Goal: Transaction & Acquisition: Purchase product/service

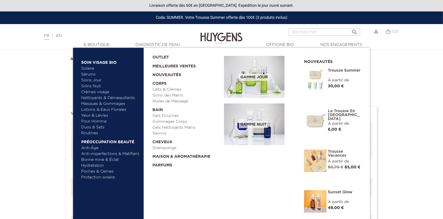
click at [101, 43] on link "  E-Boutique" at bounding box center [97, 45] width 56 height 6
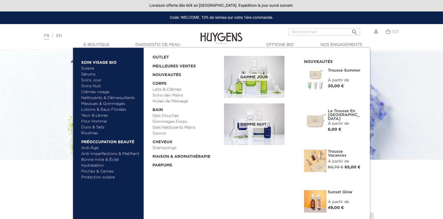
click at [242, 81] on img at bounding box center [254, 77] width 60 height 42
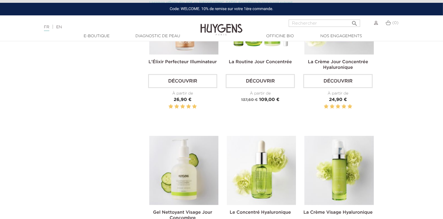
scroll to position [254, 0]
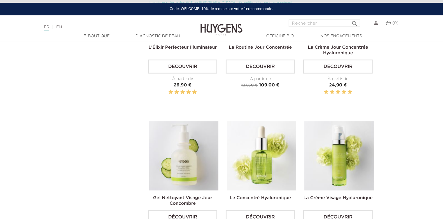
click at [0, 0] on img at bounding box center [0, 0] width 0 height 0
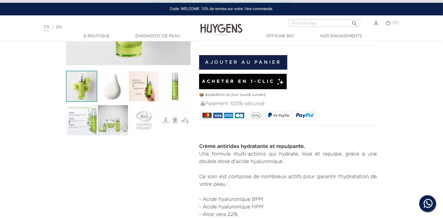
scroll to position [166, 0]
